Goal: Task Accomplishment & Management: Manage account settings

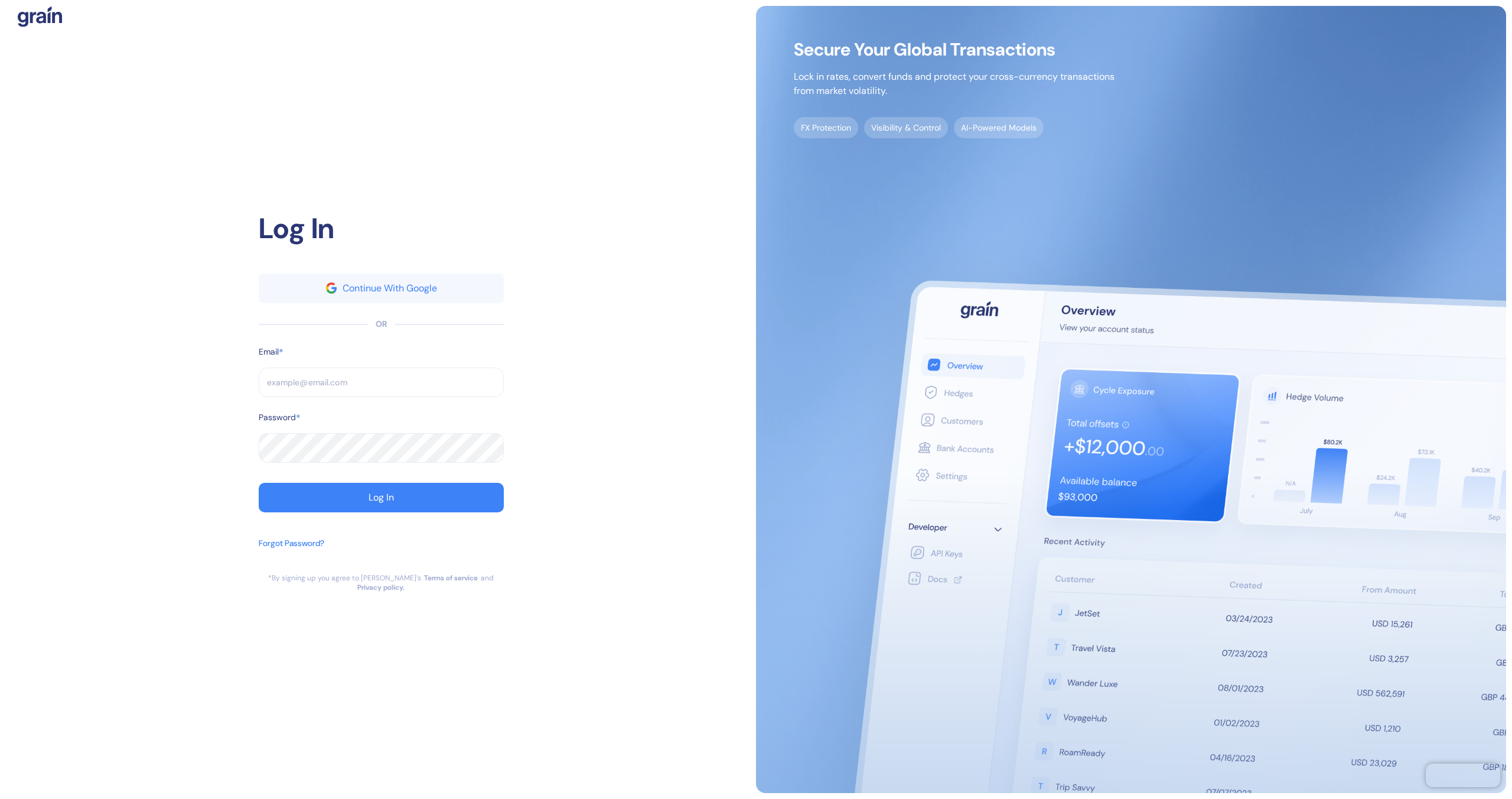
click at [417, 383] on input "text" at bounding box center [380, 382] width 245 height 30
type input "[EMAIL_ADDRESS][DOMAIN_NAME]"
click at [434, 511] on button "Log In" at bounding box center [380, 498] width 245 height 30
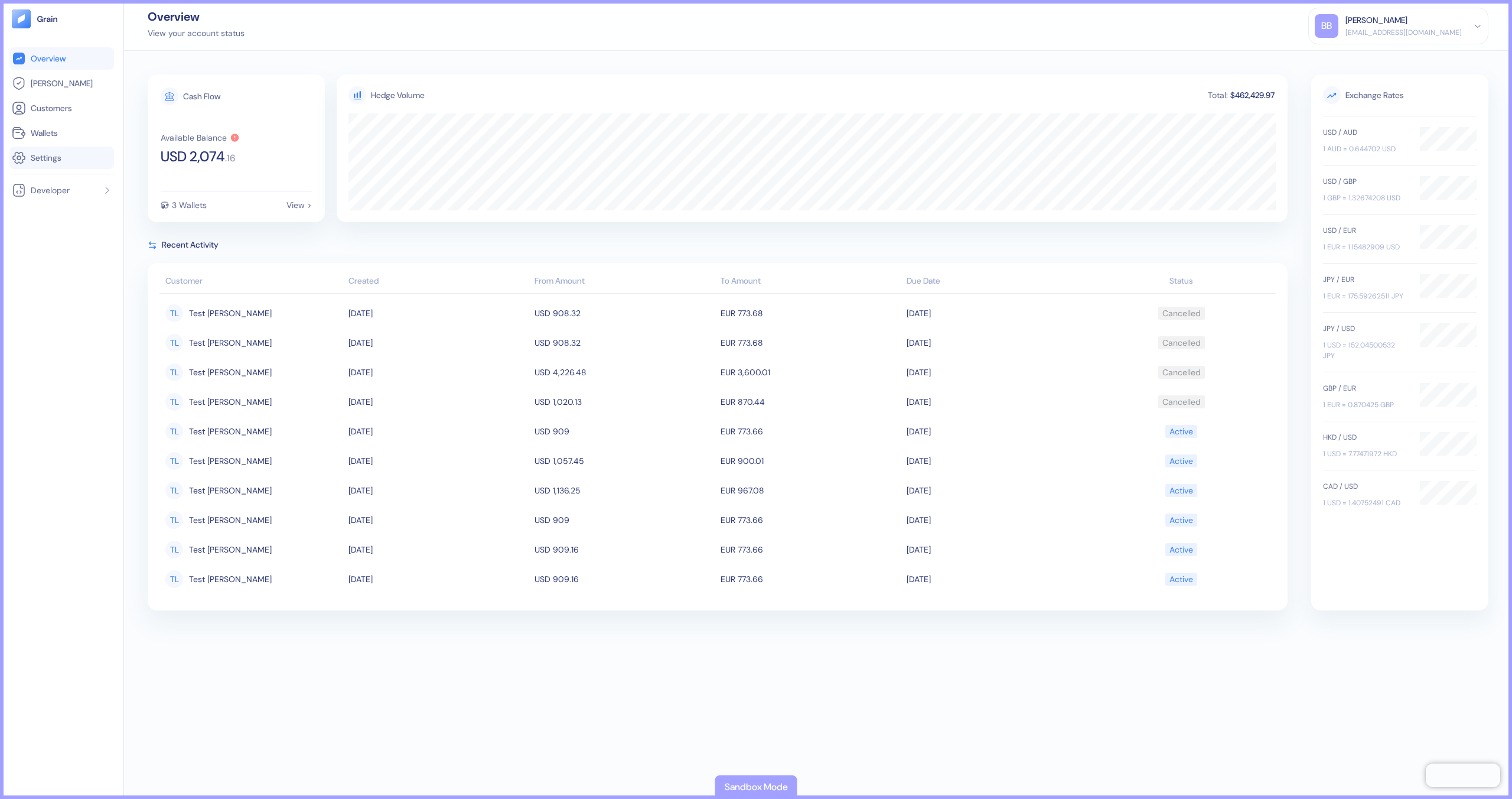
click at [94, 158] on link "Settings" at bounding box center [62, 158] width 100 height 14
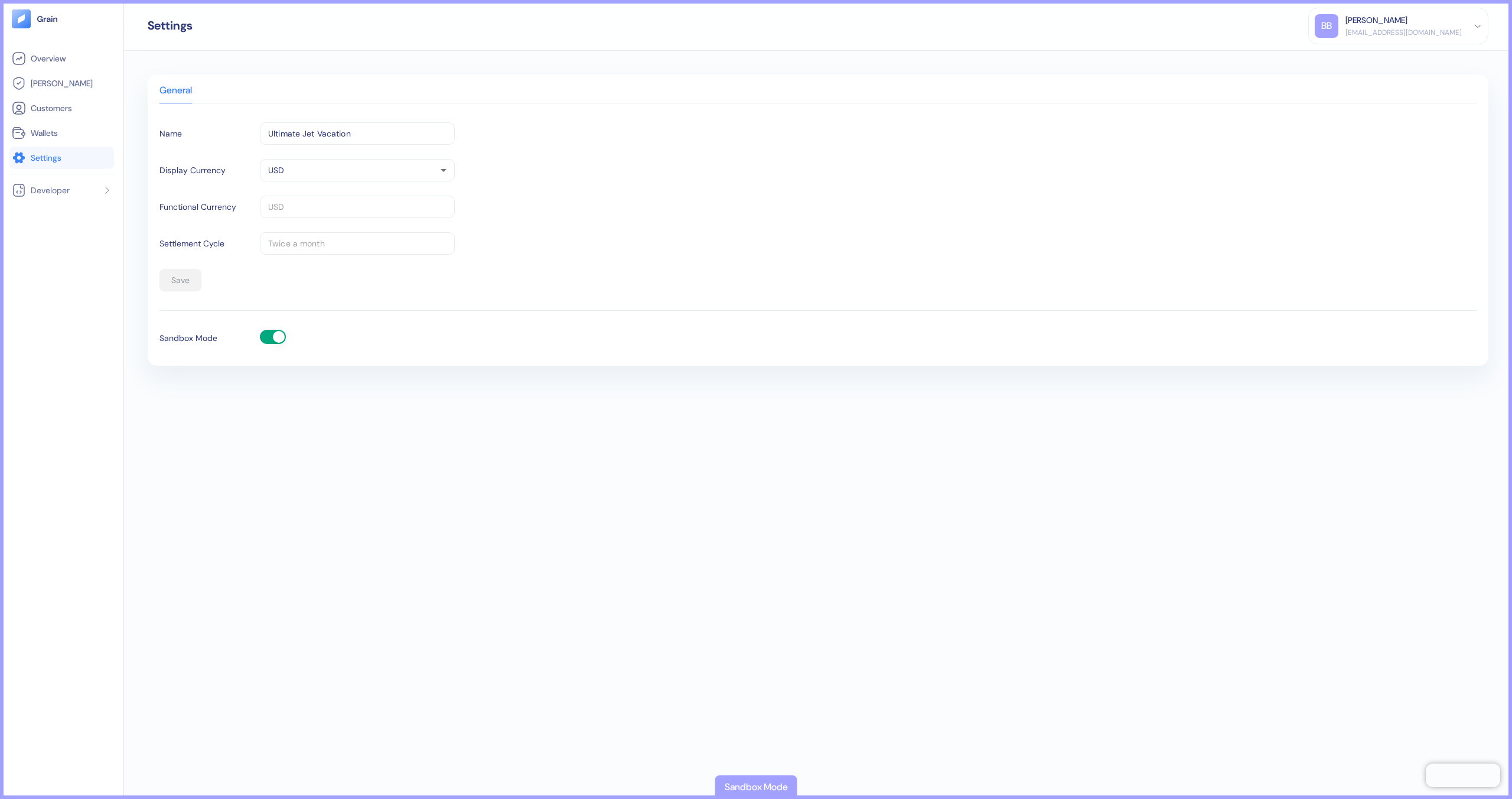
click at [95, 205] on div "Overview [PERSON_NAME] Customers Wallets Settings Developer" at bounding box center [61, 414] width 104 height 733
click at [93, 199] on li "Developer" at bounding box center [61, 190] width 104 height 23
click at [75, 216] on link "API Keys" at bounding box center [68, 213] width 78 height 12
